Goal: Information Seeking & Learning: Learn about a topic

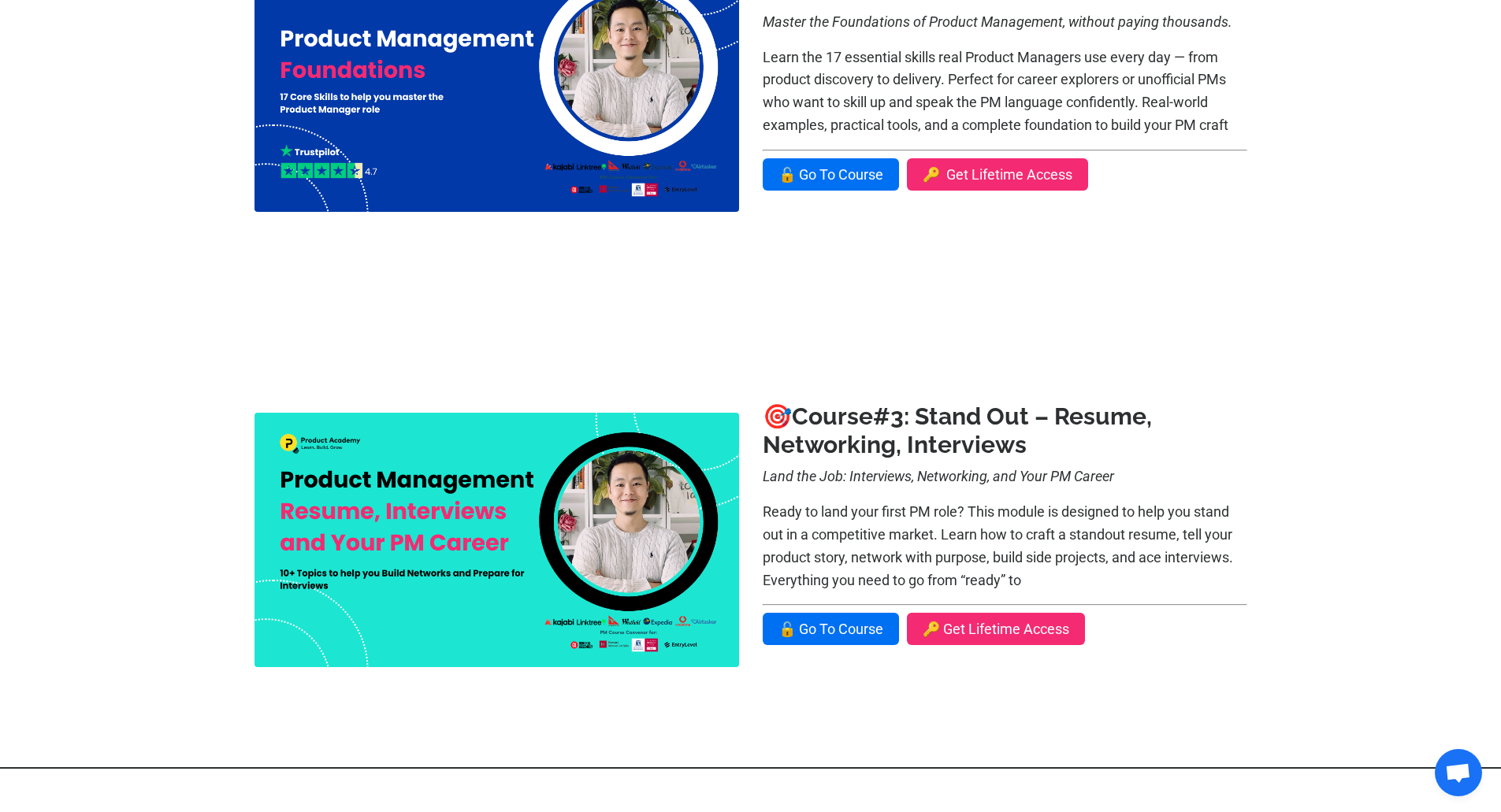
scroll to position [945, 0]
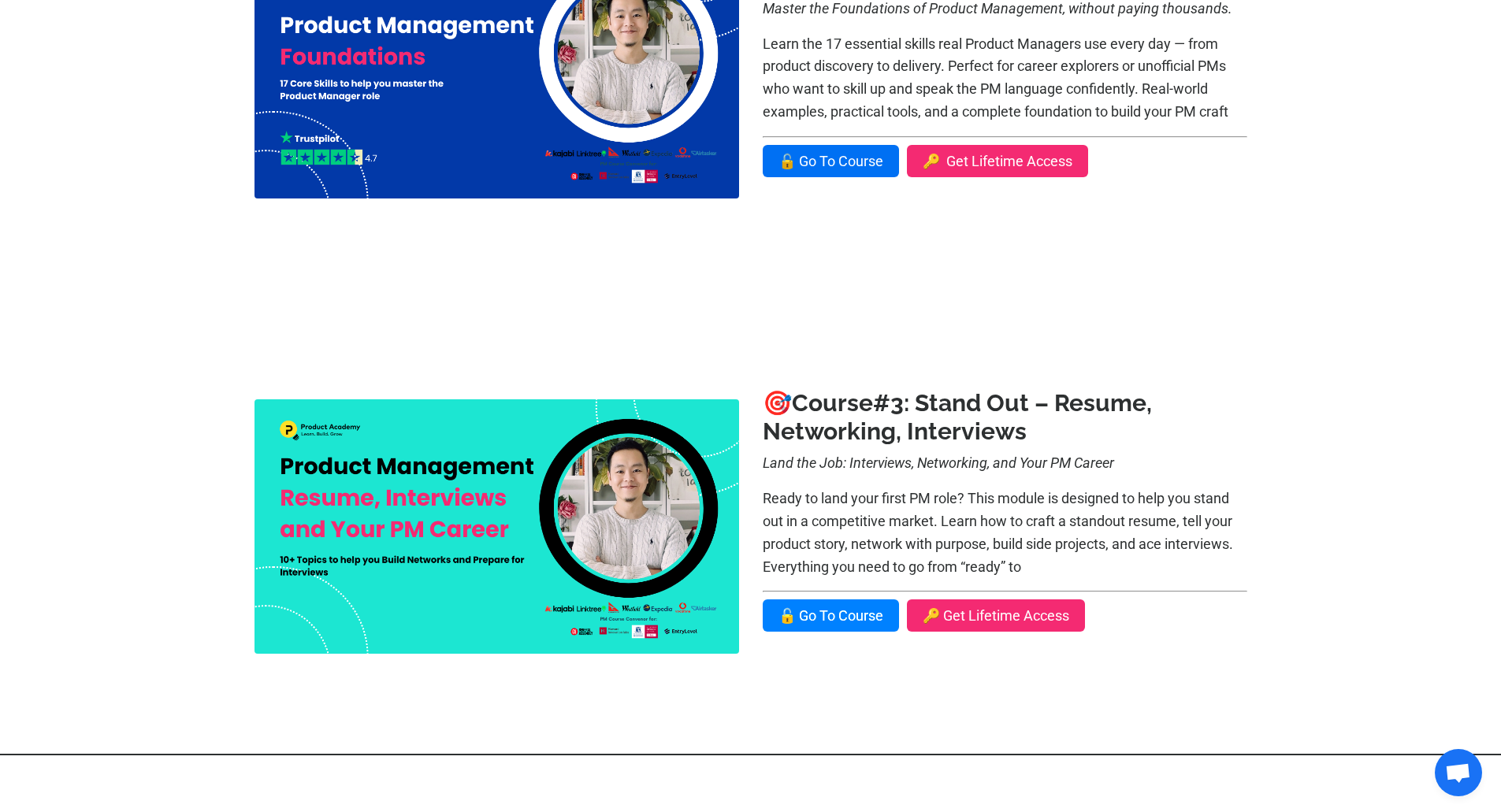
click at [834, 611] on link "🔓 Go To Course" at bounding box center [831, 615] width 136 height 32
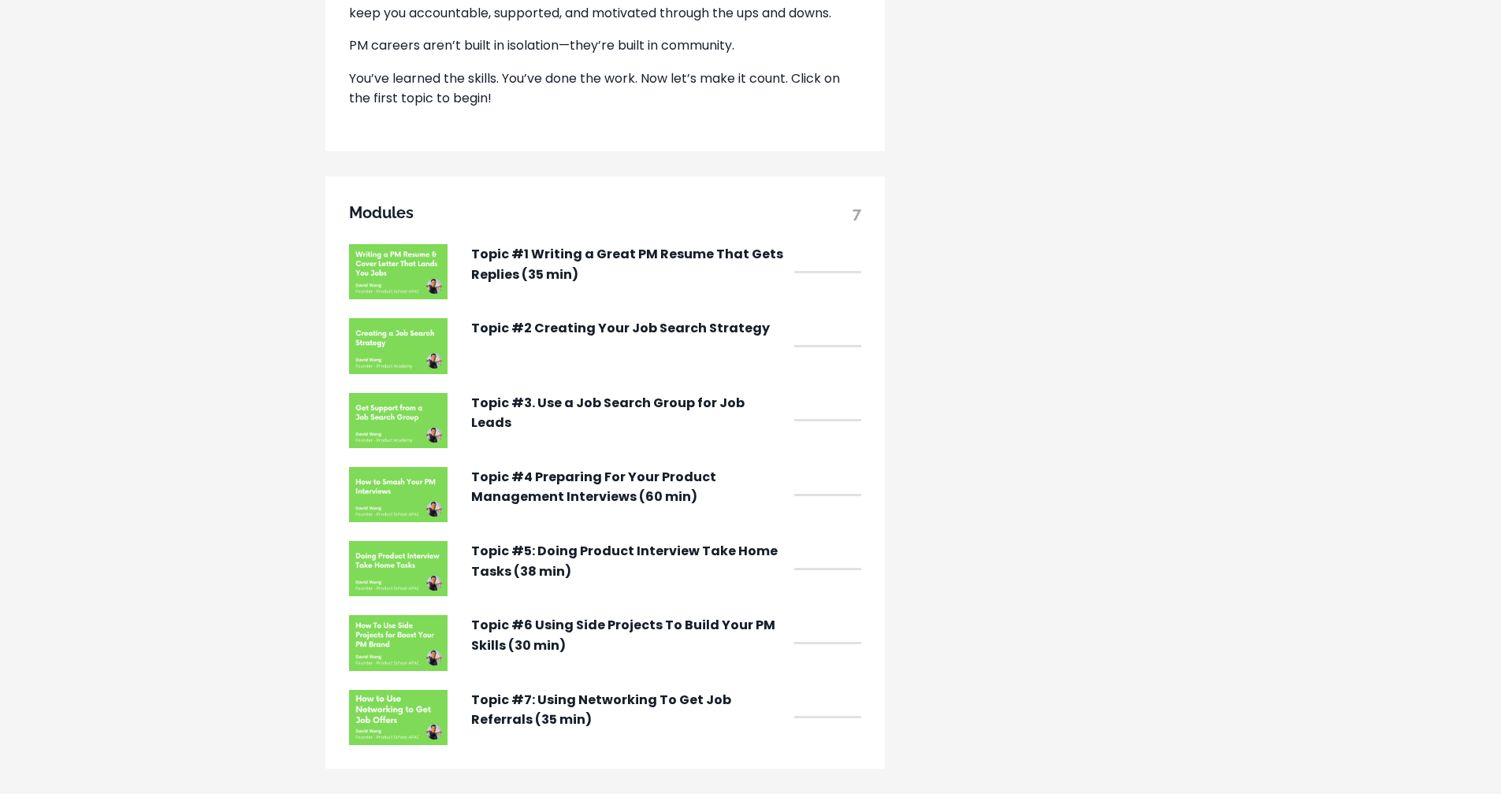
scroll to position [1182, 0]
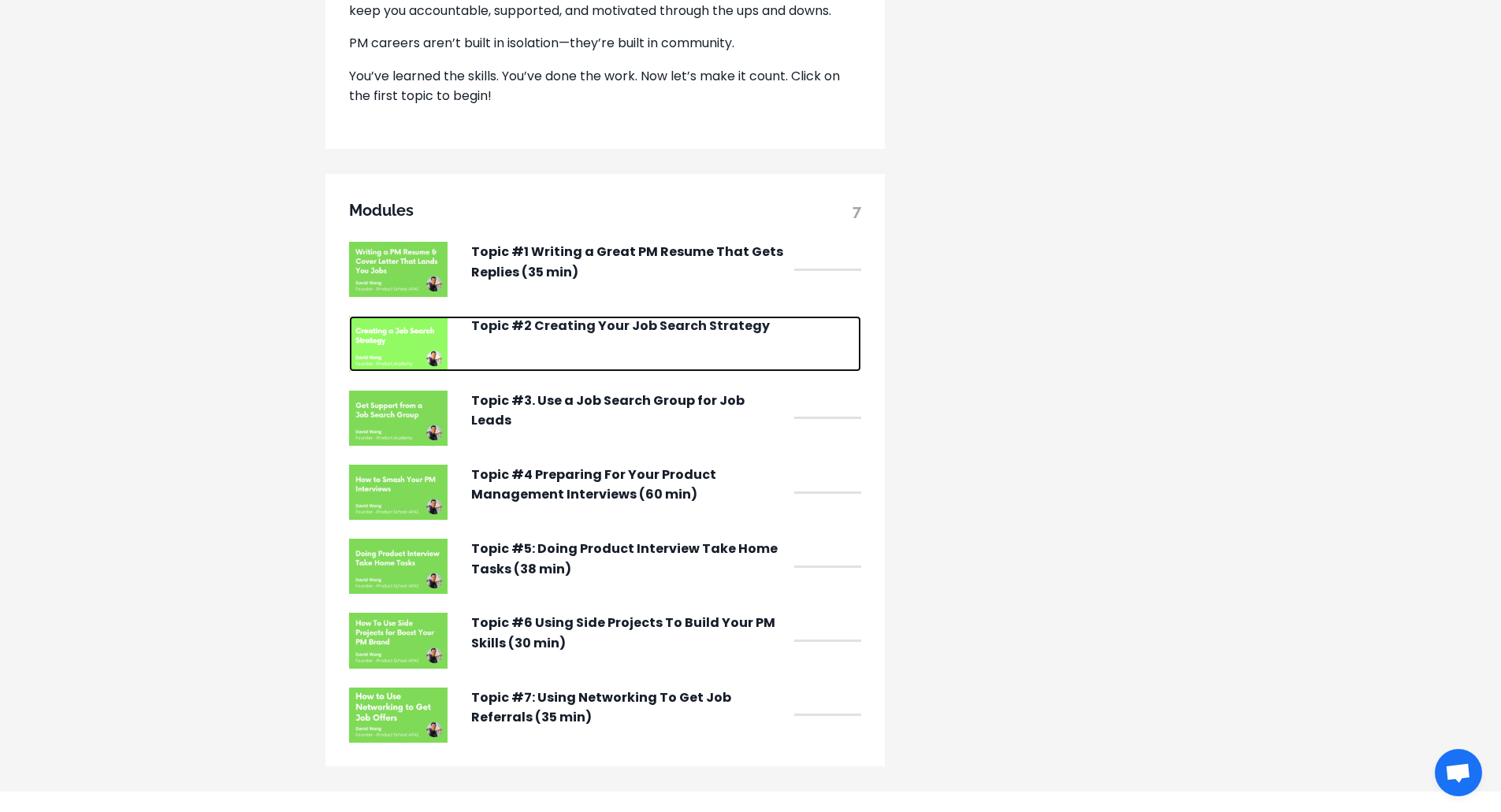
click at [506, 336] on p "Topic #2 Creating Your Job Search Strategy" at bounding box center [629, 326] width 316 height 20
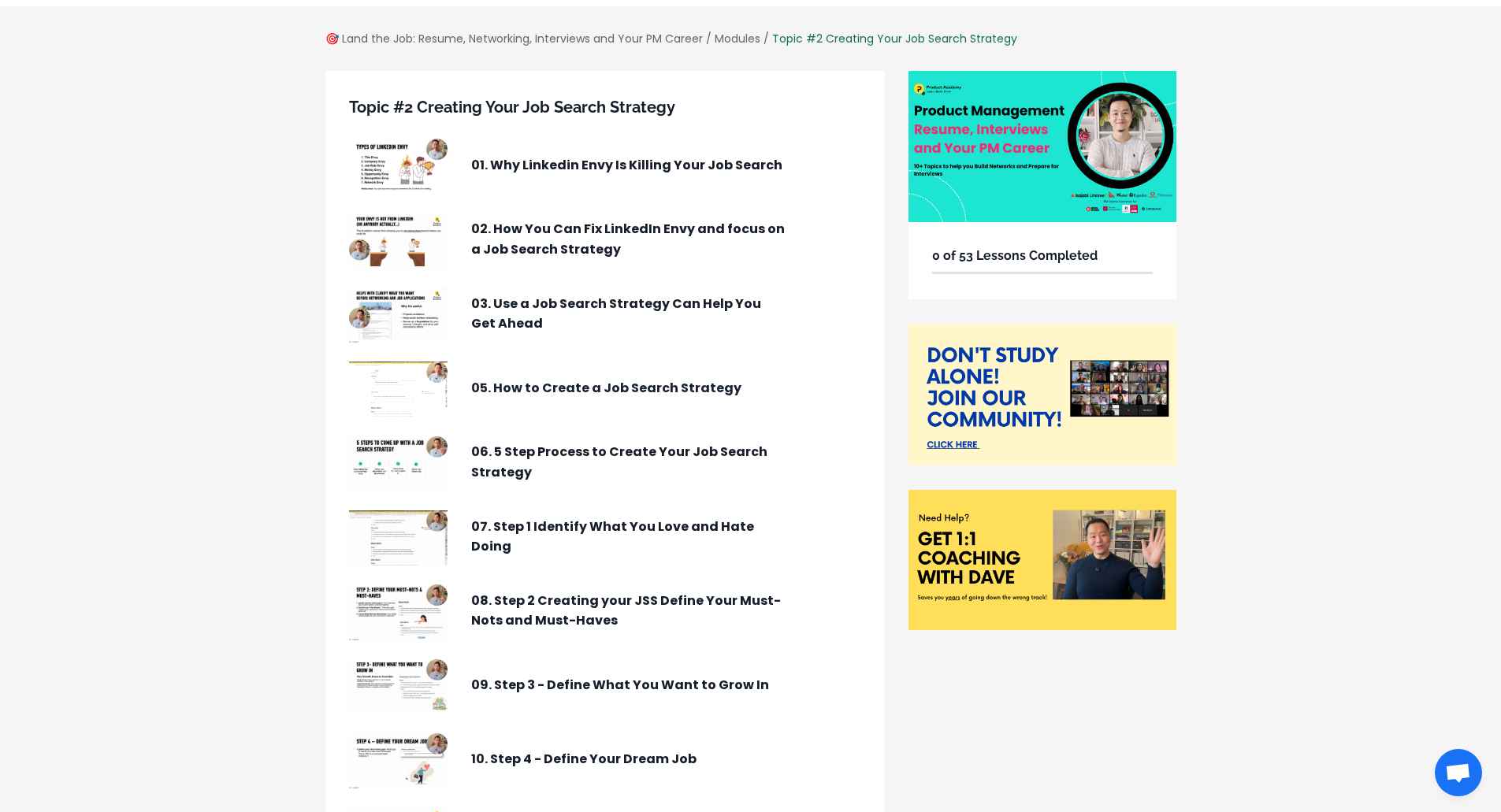
scroll to position [78, 0]
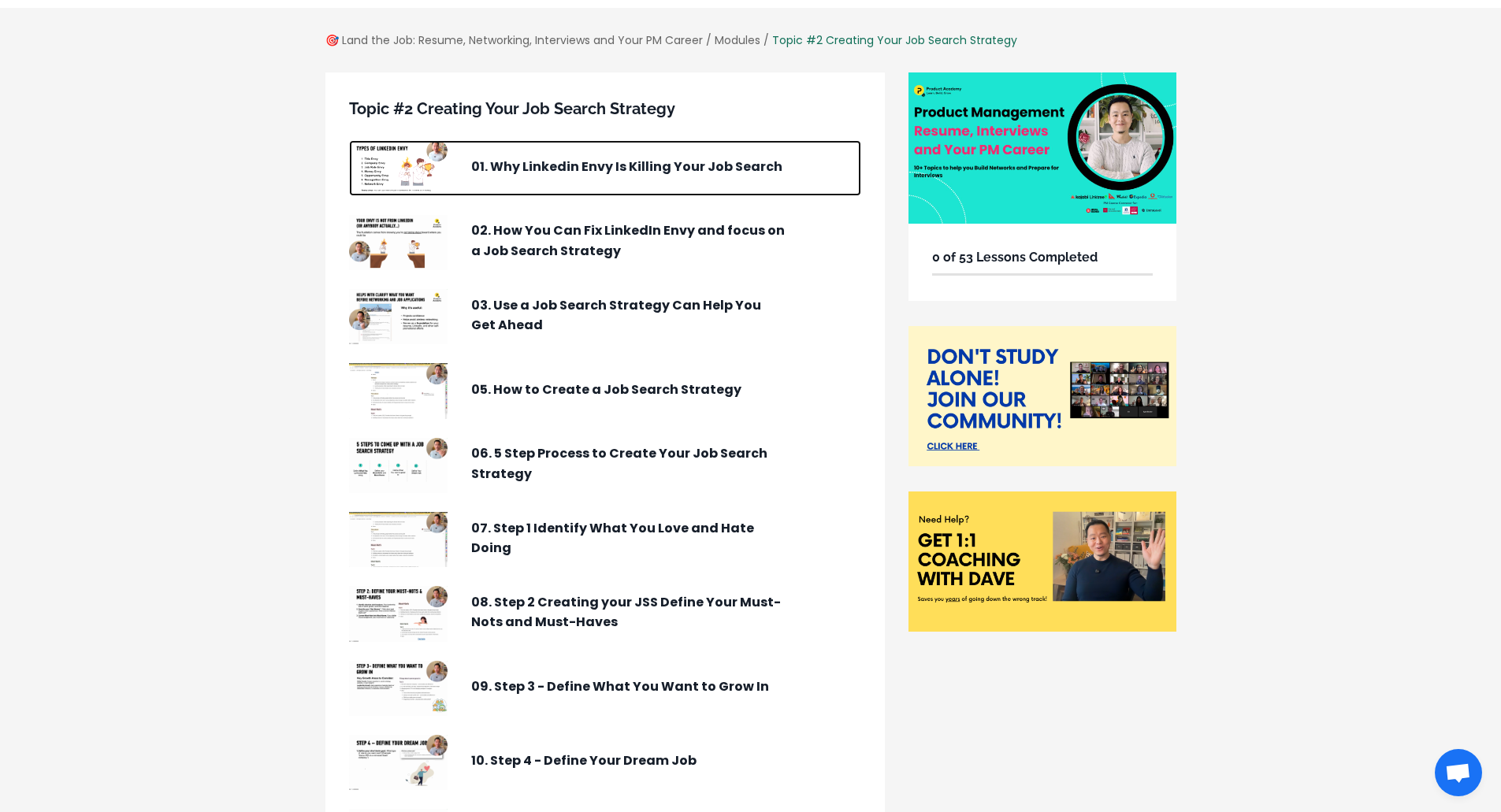
click at [527, 166] on p "01. Why Linkedin Envy Is Killing Your Job Search" at bounding box center [629, 167] width 316 height 20
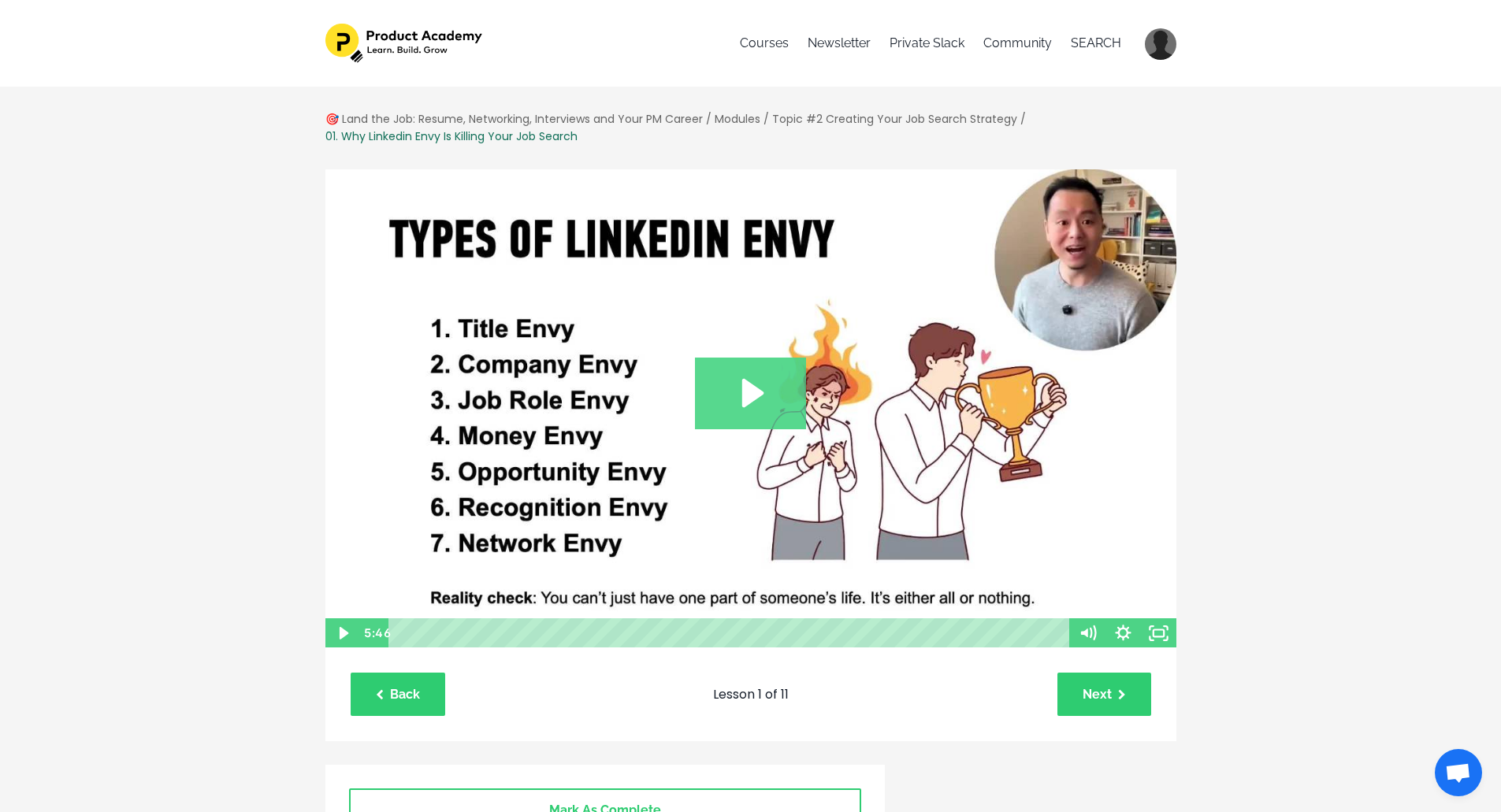
click at [751, 390] on icon "Play Video: file-uploads/sites/127338/video/4eaaa4d-17b-5b7a-dff2-671aa053ec__1…" at bounding box center [753, 392] width 22 height 28
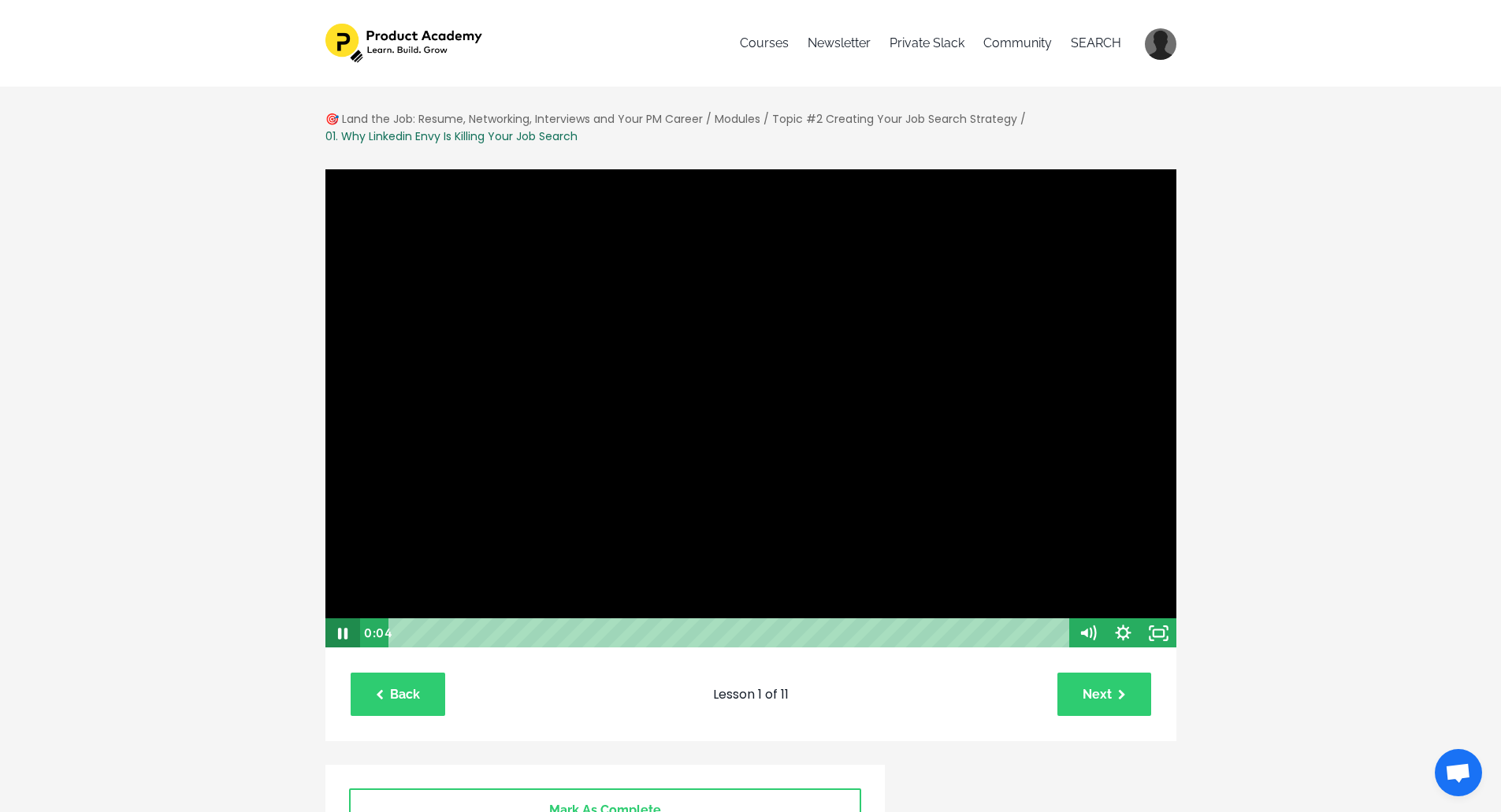
click at [342, 632] on icon "Pause" at bounding box center [341, 633] width 36 height 30
